Goal: Task Accomplishment & Management: Manage account settings

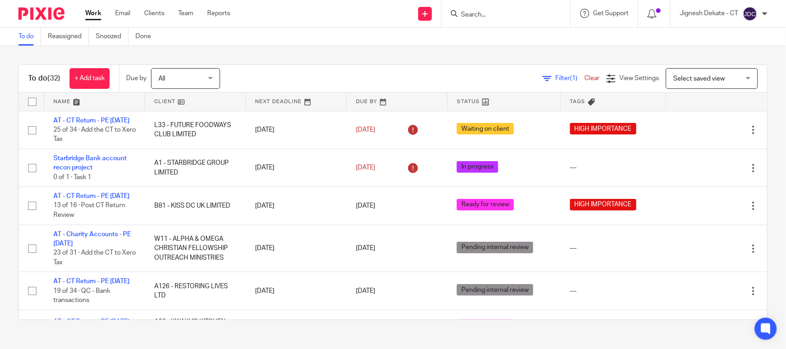
click at [25, 39] on link "To do" at bounding box center [29, 37] width 23 height 18
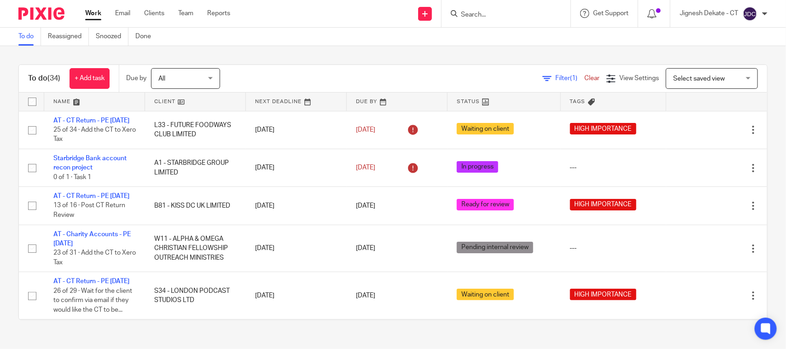
click at [30, 30] on link "To do" at bounding box center [29, 37] width 23 height 18
click at [480, 9] on form at bounding box center [509, 14] width 98 height 12
click at [469, 15] on input "Search" at bounding box center [501, 15] width 83 height 8
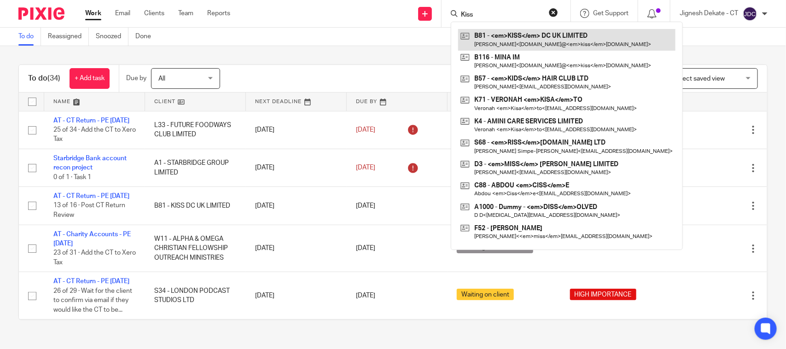
type input "Kiss"
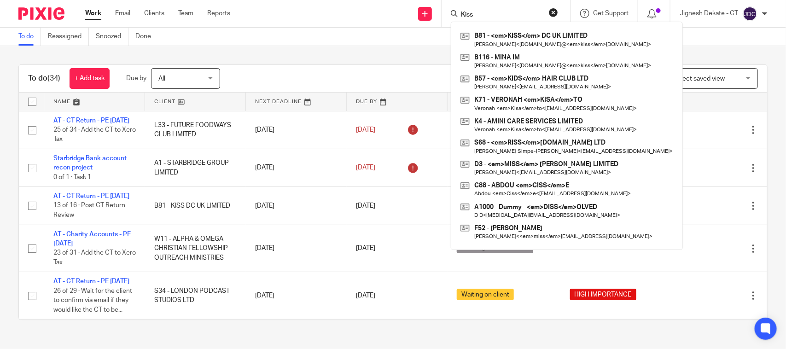
click at [556, 10] on button "reset" at bounding box center [553, 12] width 9 height 9
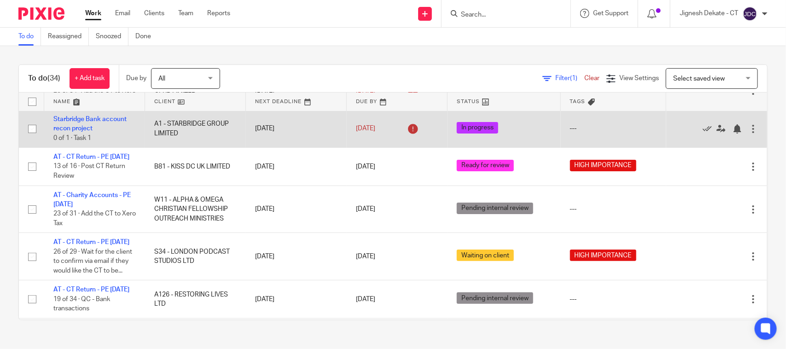
scroll to position [58, 0]
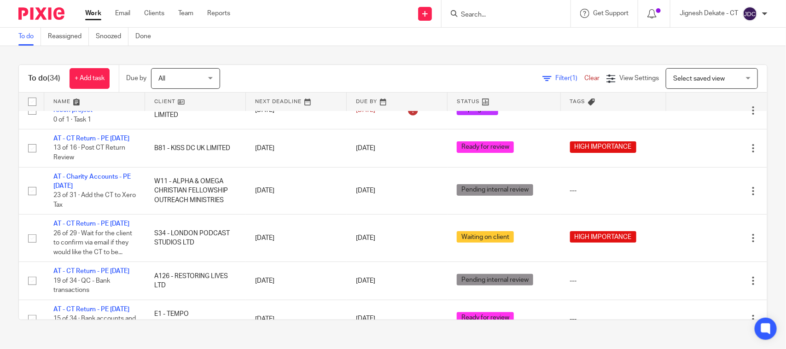
click at [28, 35] on link "To do" at bounding box center [29, 37] width 23 height 18
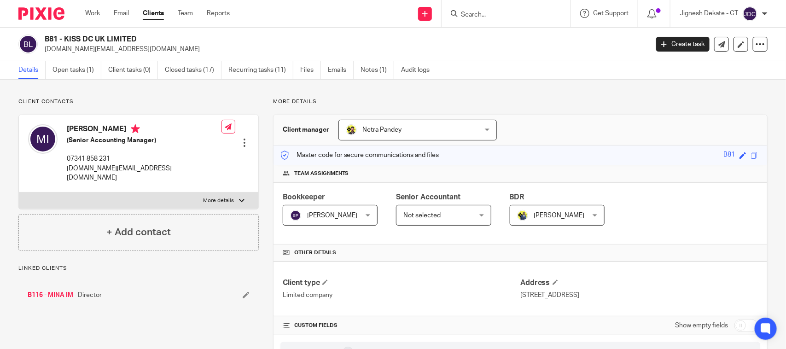
drag, startPoint x: 138, startPoint y: 40, endPoint x: 45, endPoint y: 40, distance: 93.5
click at [45, 40] on h2 "B81 - KISS DC UK LIMITED" at bounding box center [284, 40] width 478 height 10
copy h2 "B81 - KISS DC UK LIMITED"
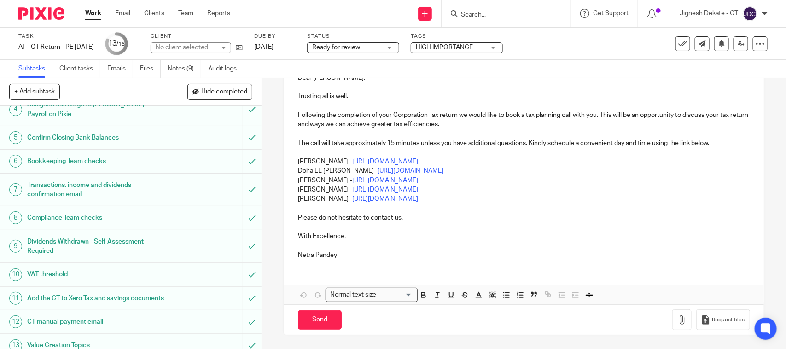
scroll to position [221, 0]
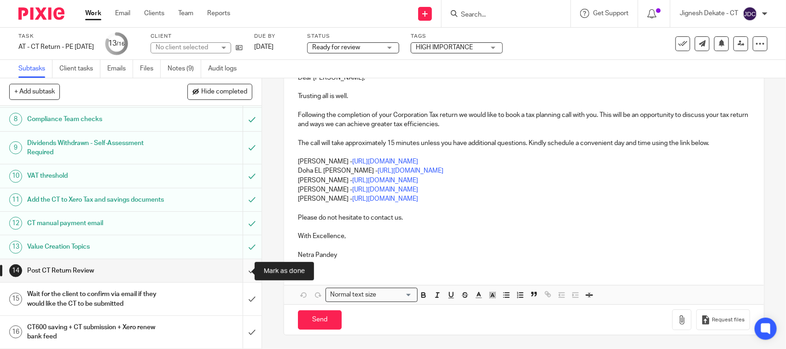
click at [240, 271] on input "submit" at bounding box center [131, 270] width 262 height 23
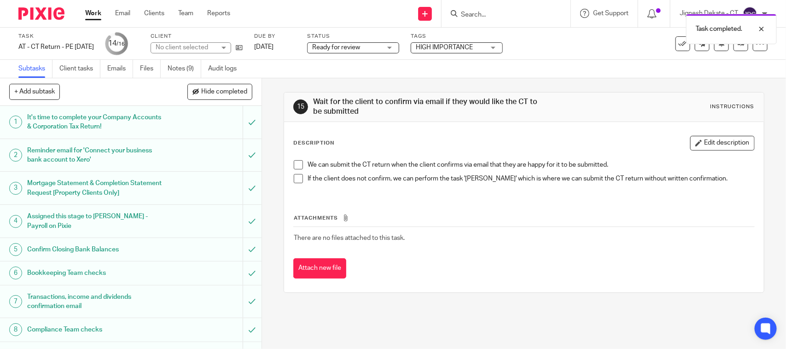
click at [381, 39] on label "Status" at bounding box center [353, 36] width 92 height 7
click at [378, 47] on span "Ready for review" at bounding box center [346, 48] width 69 height 10
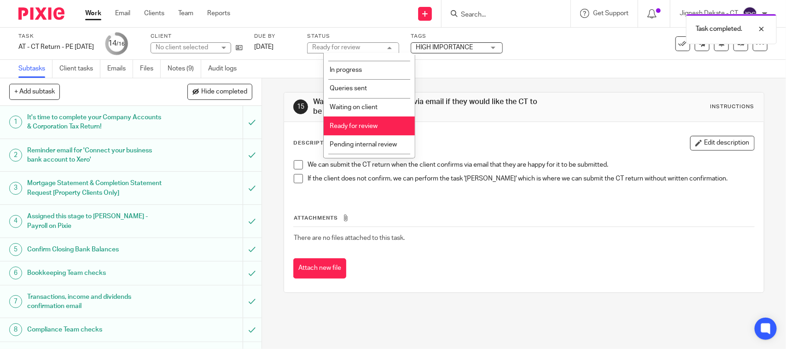
scroll to position [44, 0]
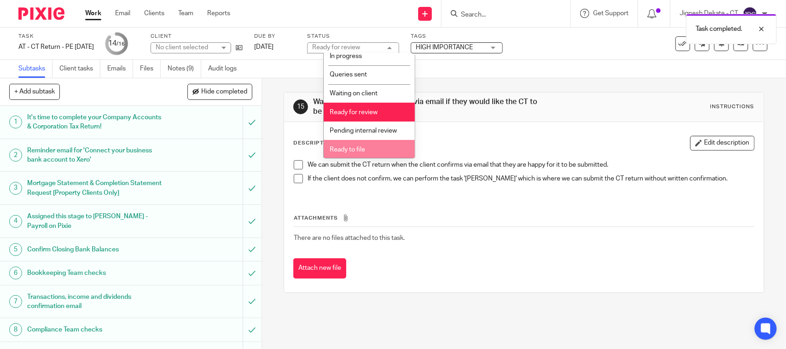
click at [358, 144] on li "Ready to file" at bounding box center [369, 149] width 91 height 19
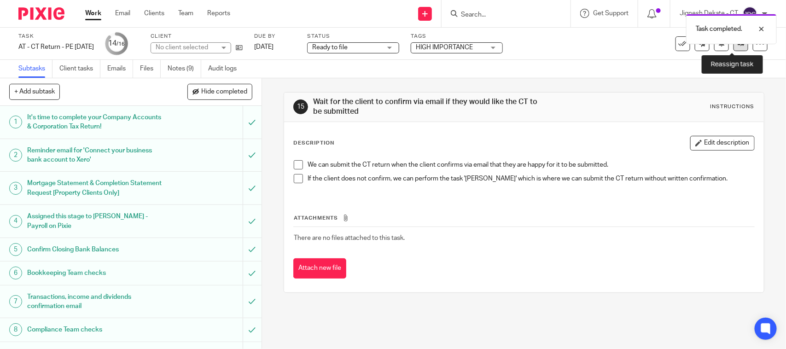
click at [735, 47] on link at bounding box center [741, 43] width 15 height 15
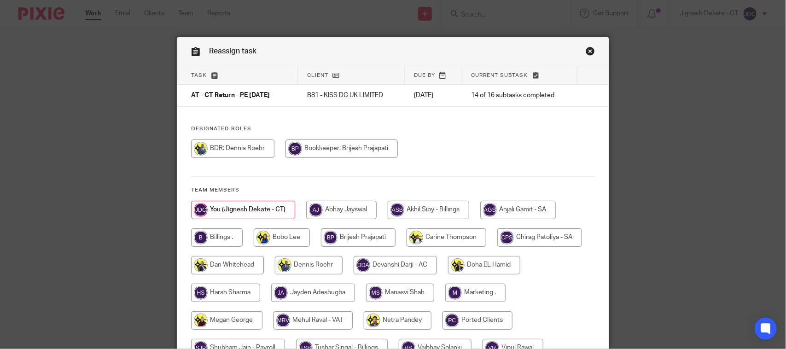
click at [225, 238] on input "radio" at bounding box center [217, 238] width 52 height 18
radio input "true"
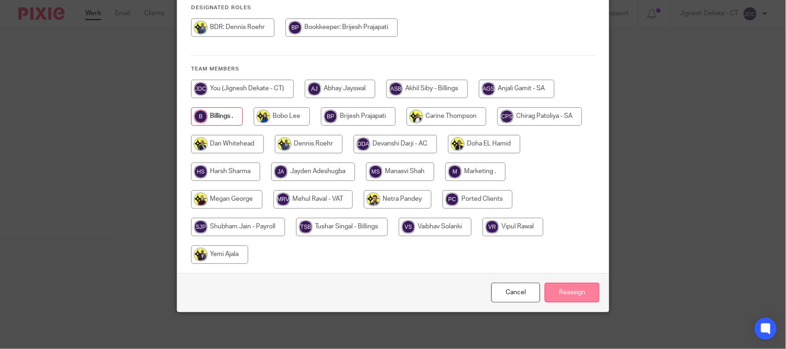
click at [575, 293] on input "Reassign" at bounding box center [572, 293] width 55 height 20
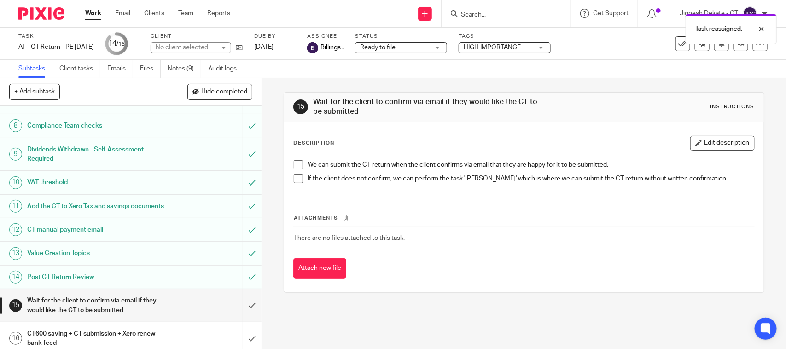
scroll to position [221, 0]
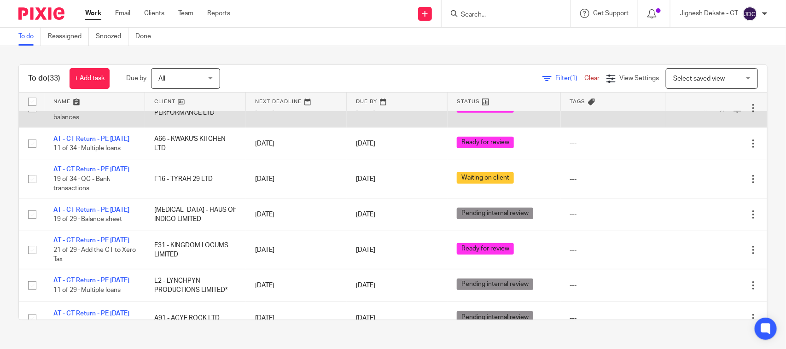
scroll to position [173, 0]
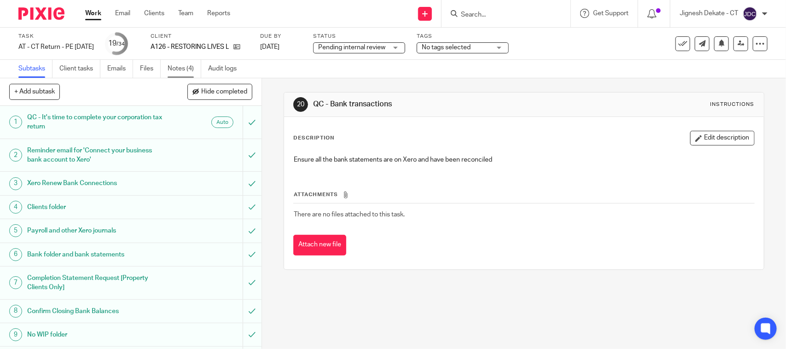
click at [185, 65] on link "Notes (4)" at bounding box center [185, 69] width 34 height 18
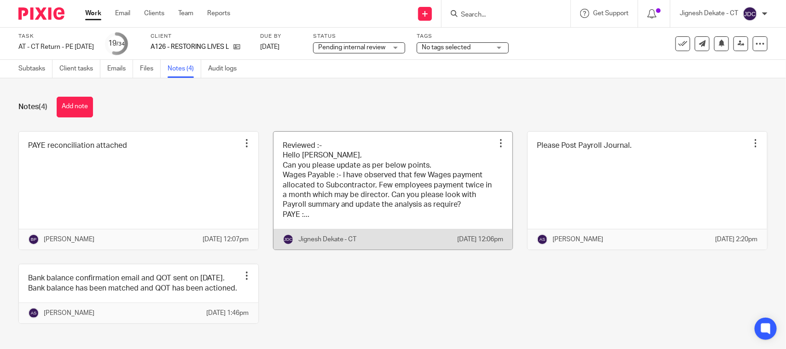
click at [310, 173] on link at bounding box center [394, 191] width 240 height 118
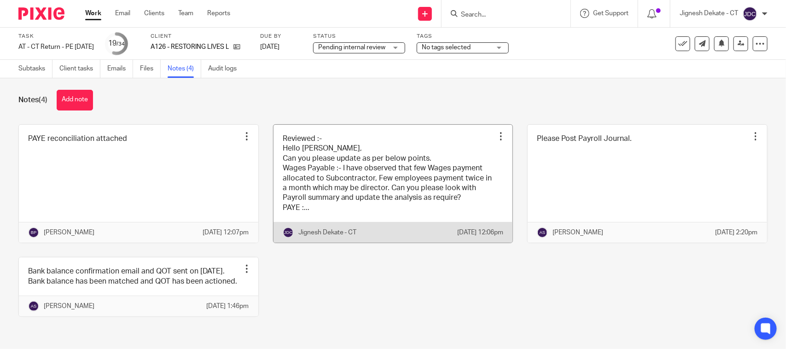
scroll to position [37, 0]
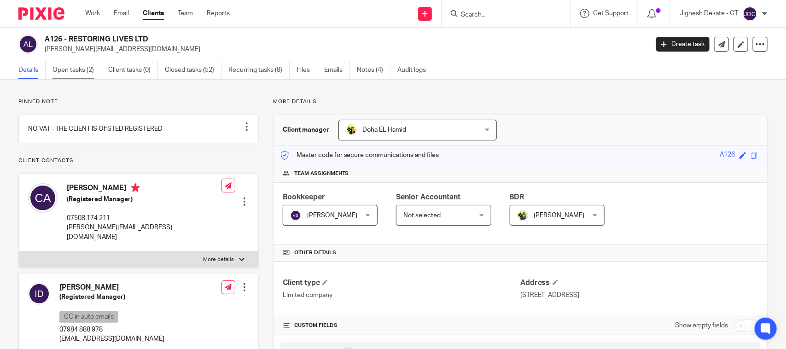
click at [63, 72] on link "Open tasks (2)" at bounding box center [77, 70] width 49 height 18
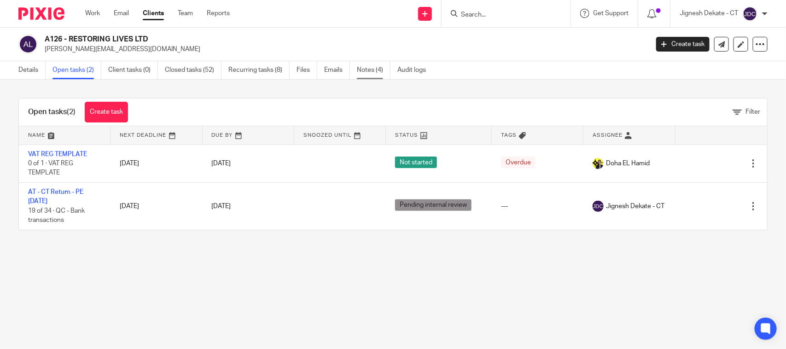
click at [383, 72] on link "Notes (4)" at bounding box center [374, 70] width 34 height 18
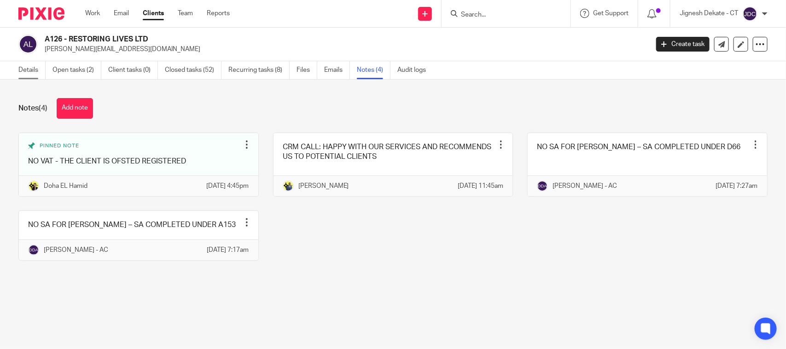
click at [30, 75] on link "Details" at bounding box center [31, 70] width 27 height 18
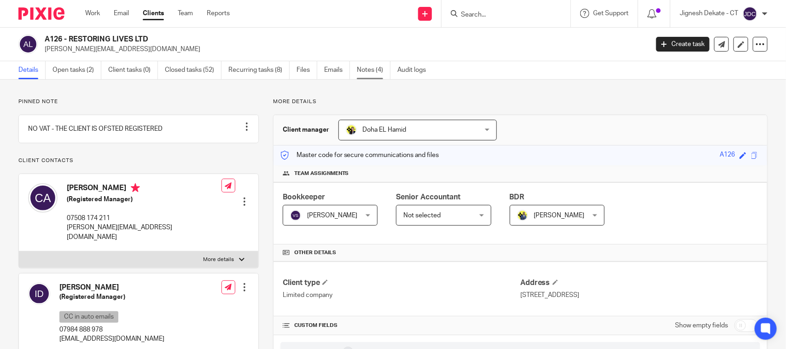
click at [364, 75] on link "Notes (4)" at bounding box center [374, 70] width 34 height 18
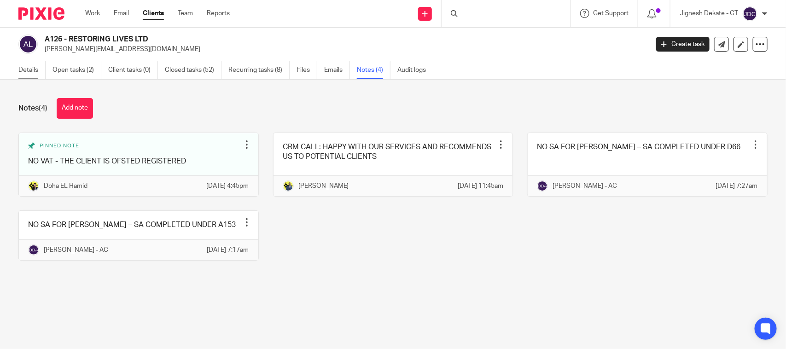
click at [38, 70] on link "Details" at bounding box center [31, 70] width 27 height 18
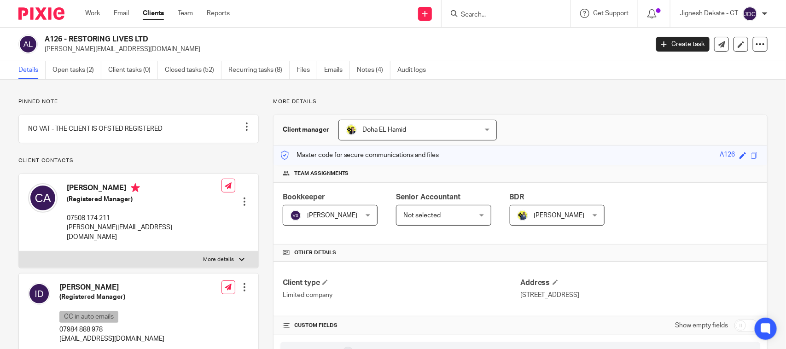
click at [153, 164] on p "Client contacts" at bounding box center [138, 160] width 240 height 7
